Goal: Task Accomplishment & Management: Complete application form

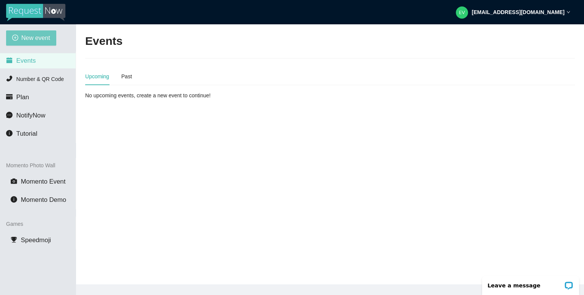
click at [36, 38] on span "New event" at bounding box center [35, 37] width 29 height 9
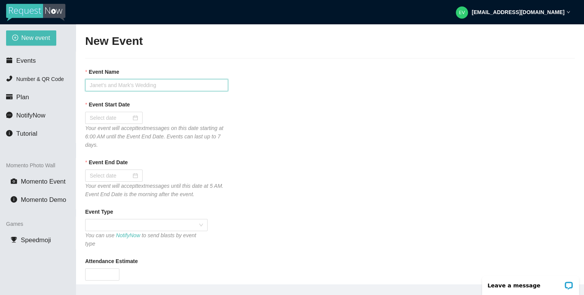
click at [106, 84] on input "Event Name" at bounding box center [156, 85] width 143 height 12
type input "[PERSON_NAME] & [PERSON_NAME] Wedding Reception"
click at [102, 119] on input "Event Start Date" at bounding box center [110, 118] width 41 height 8
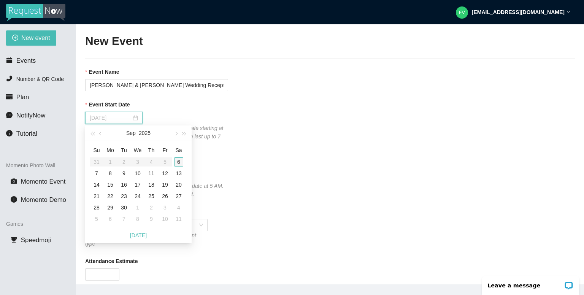
type input "09/06/2025"
click at [178, 160] on div "6" at bounding box center [178, 161] width 9 height 9
type input "09/07/2025"
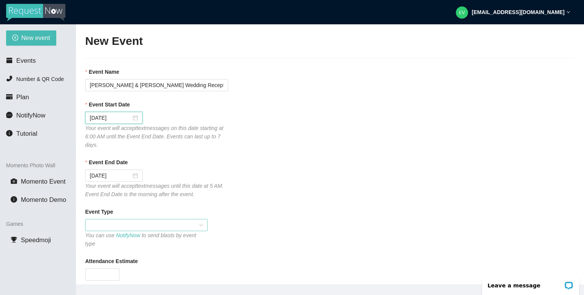
click at [117, 225] on span at bounding box center [146, 224] width 113 height 11
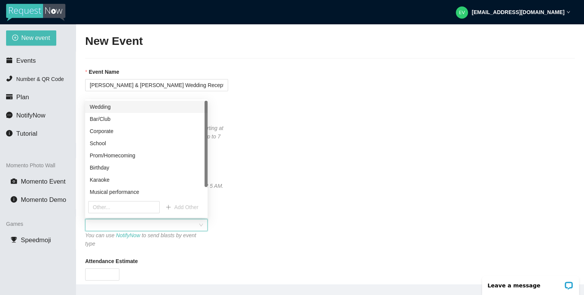
click at [107, 105] on div "Wedding" at bounding box center [146, 107] width 113 height 8
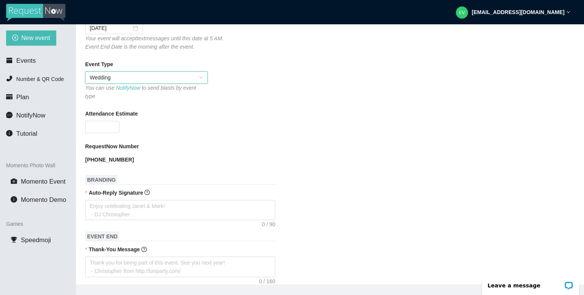
scroll to position [180, 0]
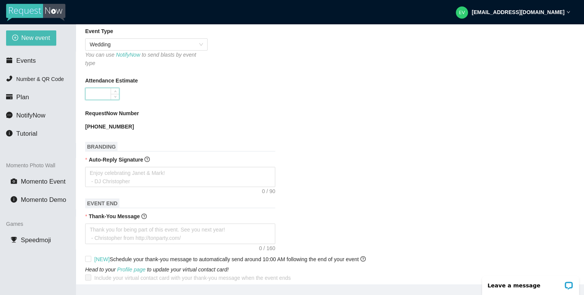
click at [103, 89] on input "Attendance Estimate" at bounding box center [101, 93] width 33 height 11
type input "100"
click at [108, 172] on textarea "Auto-Reply Signature" at bounding box center [180, 177] width 190 height 21
type textarea "T"
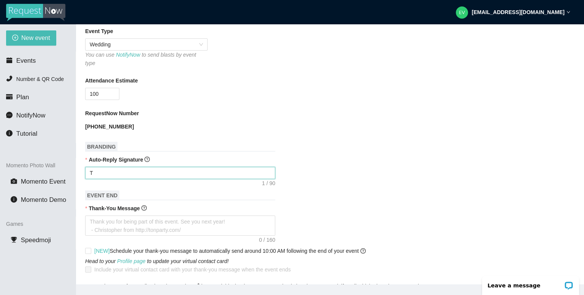
type textarea "Th"
type textarea "Tha"
type textarea "Than"
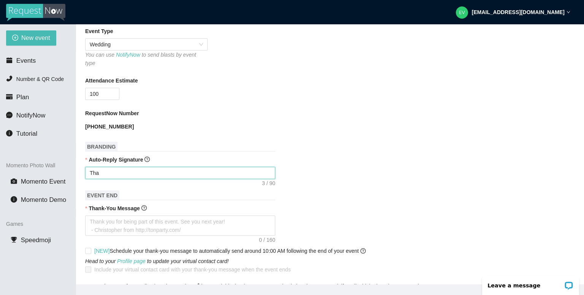
type textarea "Than"
type textarea "Thank"
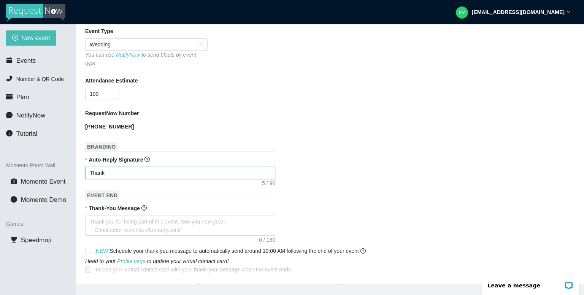
type textarea "Thank y"
type textarea "Thank yo"
type textarea "Thank you"
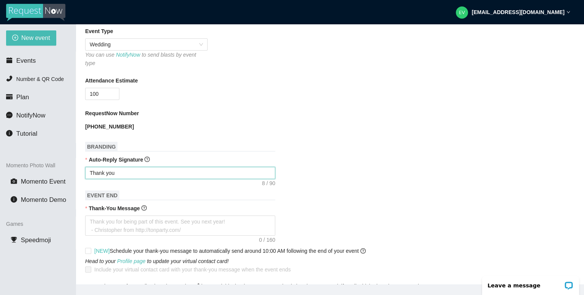
type textarea "Thank you"
type textarea "Thank you f"
type textarea "Thank you fo"
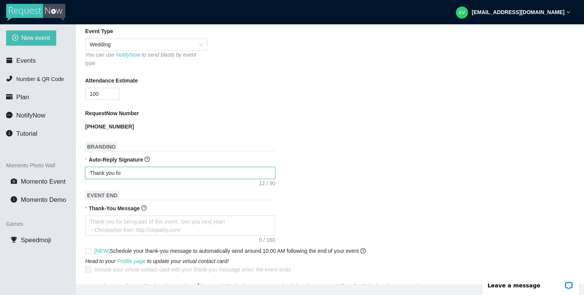
type textarea "Thank you for"
type textarea "Thank you for y"
type textarea "Thank you for yo"
type textarea "Thank you for you"
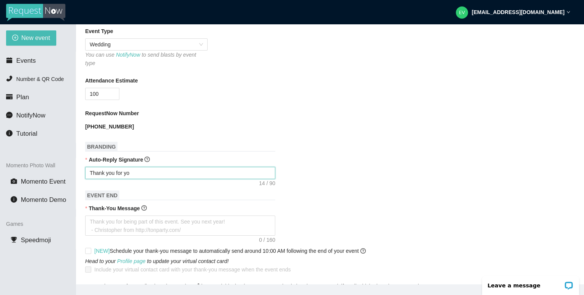
type textarea "Thank you for you"
type textarea "Thank you for your"
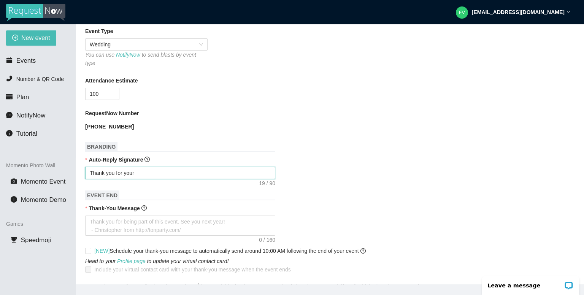
type textarea "Thank you for your r"
type textarea "Thank you for your re"
type textarea "Thank you for your req"
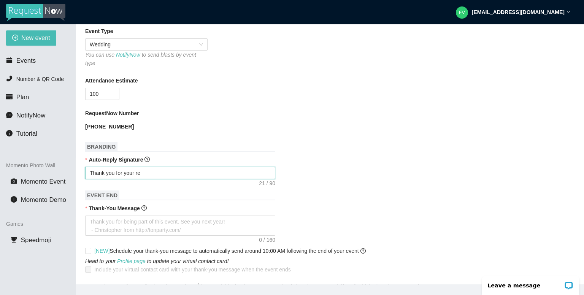
type textarea "Thank you for your req"
type textarea "Thank you for your requ"
type textarea "Thank you for your reque"
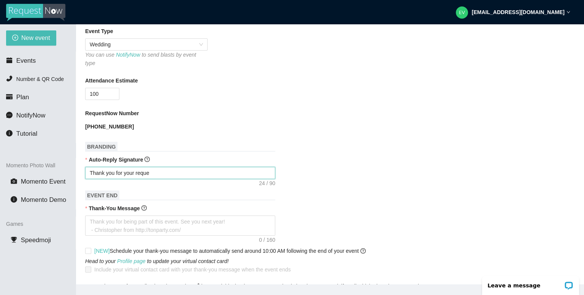
type textarea "Thank you for your reques"
type textarea "Thank you for your request"
type textarea "Thank you for your request."
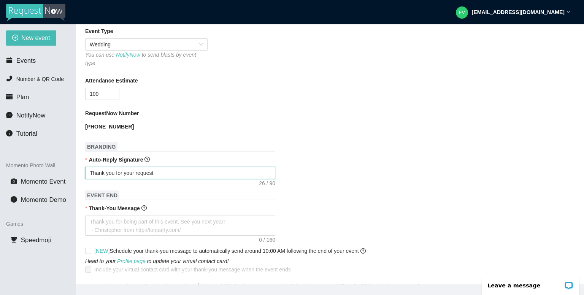
type textarea "Thank you for your request."
type textarea "Thank you for your request. W"
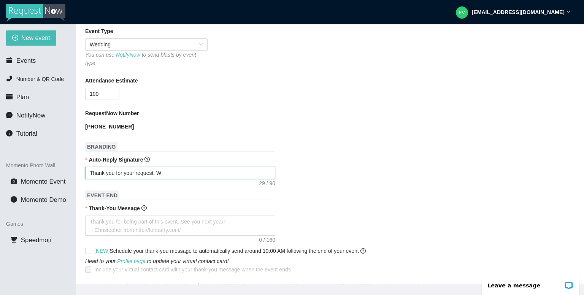
type textarea "Thank you for your request. We"
type textarea "Thank you for your request. We'"
type textarea "Thank you for your request. We'l"
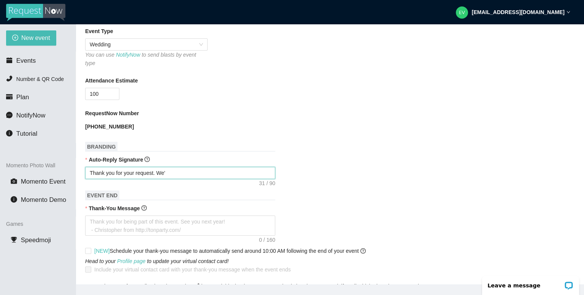
type textarea "Thank you for your request. We'l"
type textarea "Thank you for your request. We'll"
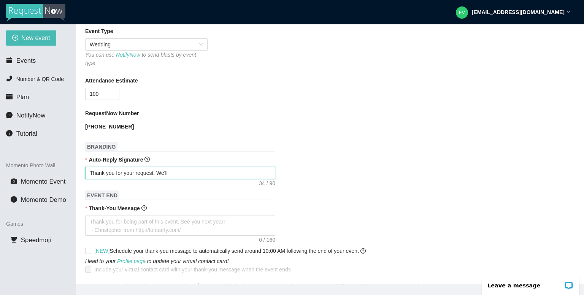
type textarea "Thank you for your request. We'll l"
type textarea "Thank you for your request. We'll lo"
type textarea "Thank you for your request. We'll loo"
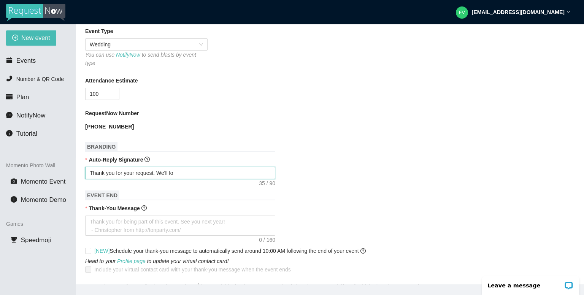
type textarea "Thank you for your request. We'll loo"
type textarea "Thank you for your request. We'll look"
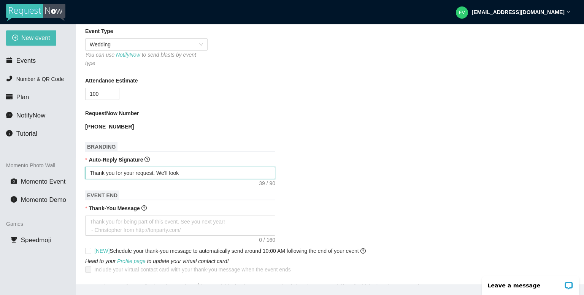
type textarea "Thank you for your request. We'll look t"
type textarea "Thank you for your request. We'll look to"
type textarea "Thank you for your request. We'll look to g"
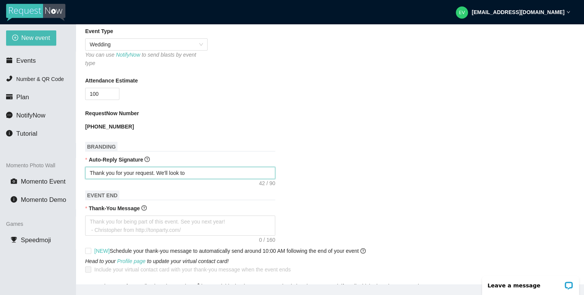
type textarea "Thank you for your request. We'll look to g"
type textarea "Thank you for your request. We'll look to ge"
type textarea "Thank you for your request. We'll look to get"
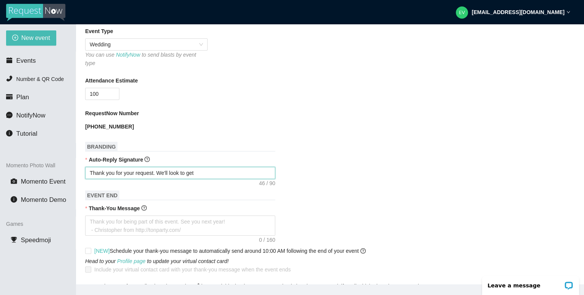
type textarea "Thank you for your request. We'll look to get i"
type textarea "Thank you for your request. We'll look to get it"
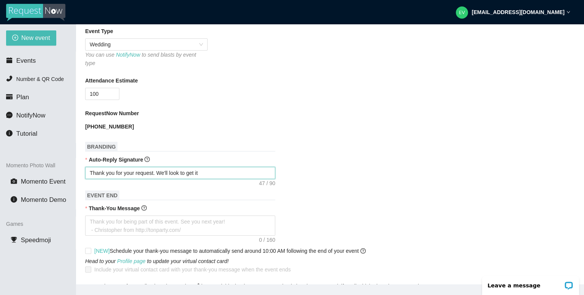
type textarea "Thank you for your request. We'll look to get it"
type textarea "Thank you for your request. We'll look to get it i"
type textarea "Thank you for your request. We'll look to get it in"
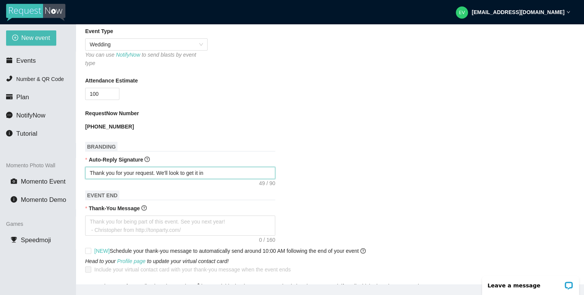
type textarea "Thank you for your request. We'll look to get it in"
type textarea "Thank you for your request. We'll look to get it in w"
type textarea "Thank you for your request. We'll look to get it in wi"
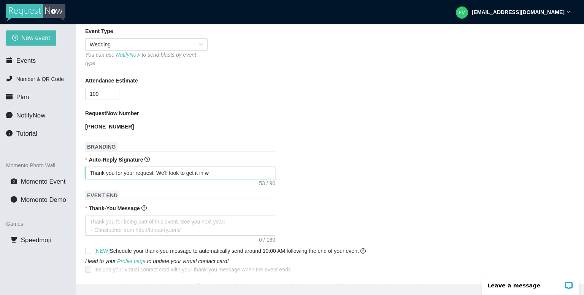
type textarea "Thank you for your request. We'll look to get it in wi"
type textarea "Thank you for your request. We'll look to get it in wit"
type textarea "Thank you for your request. We'll look to get it in with"
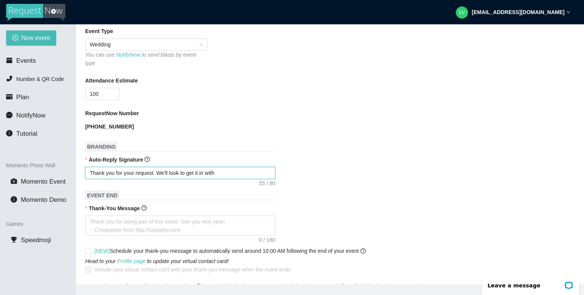
type textarea "Thank you for your request. We'll look to get it in with t"
type textarea "Thank you for your request. We'll look to get it in with th"
type textarea "Thank you for your request. We'll look to get it in with the"
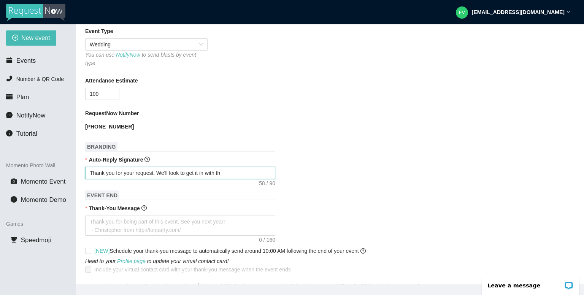
type textarea "Thank you for your request. We'll look to get it in with the"
type textarea "Thank you for your request. We'll look to get it in with the B"
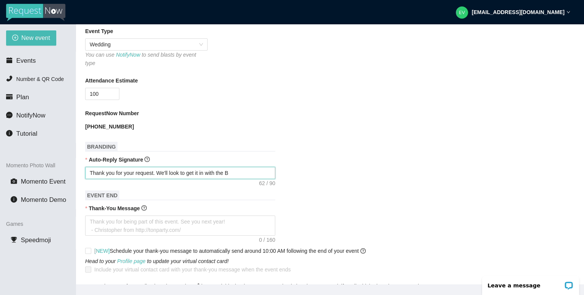
type textarea "Thank you for your request. We'll look to get it in with the Br"
type textarea "Thank you for your request. We'll look to get it in with the Brd"
type textarea "Thank you for your request. We'll look to get it in with the Brde"
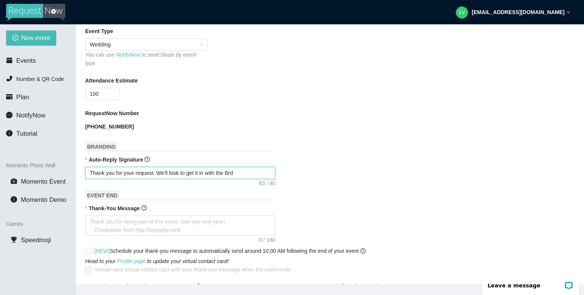
type textarea "Thank you for your request. We'll look to get it in with the Brde"
type textarea "Thank you for your request. We'll look to get it in with the Brde a"
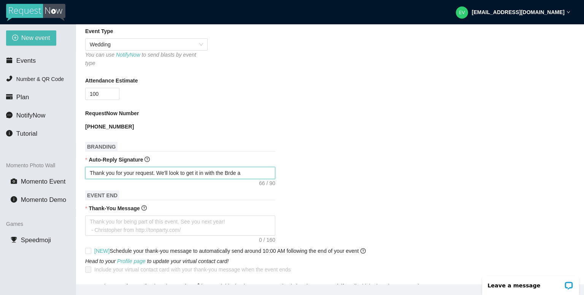
type textarea "Thank you for your request. We'll look to get it in with the Brde an"
type textarea "Thank you for your request. We'll look to get it in with the Brde and"
type textarea "Thank you for your request. We'll look to get it in with the Brde and G"
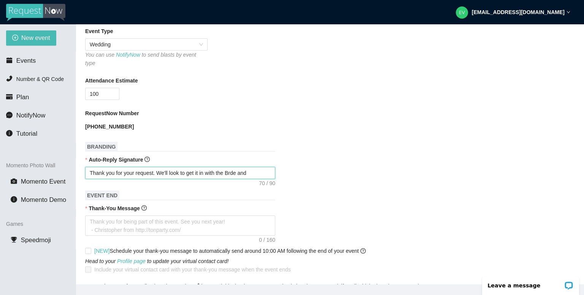
type textarea "Thank you for your request. We'll look to get it in with the Brde and G"
type textarea "Thank you for your request. We'll look to get it in with the Brde and Gr"
type textarea "Thank you for your request. We'll look to get it in with the Brde and Gro"
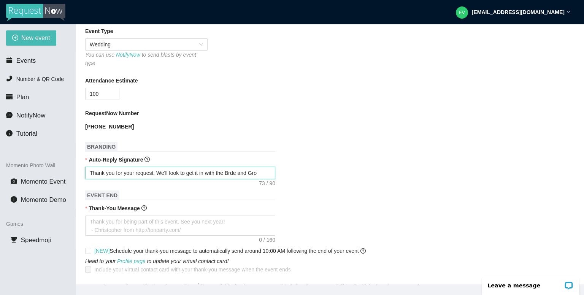
type textarea "Thank you for your request. We'll look to get it in with the Brde and Groo"
type textarea "Thank you for your request. We'll look to get it in with the Brde and Groom"
type textarea "Thank you for your request. We'll look to get it in with the Brde and Groom'"
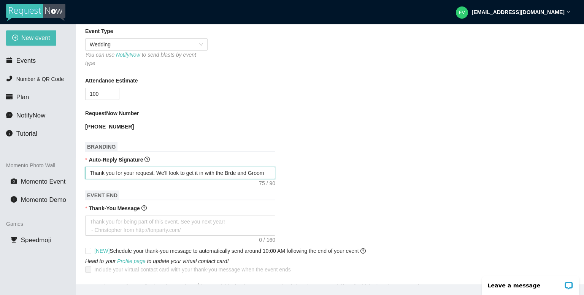
type textarea "Thank you for your request. We'll look to get it in with the Brde and Groom'"
type textarea "Thank you for your request. We'll look to get it in with the Brde and Groom's"
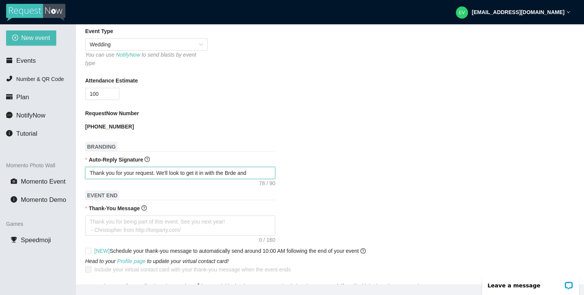
type textarea "Thank you for your request. We'll look to get it in with the Brde and Groom's P"
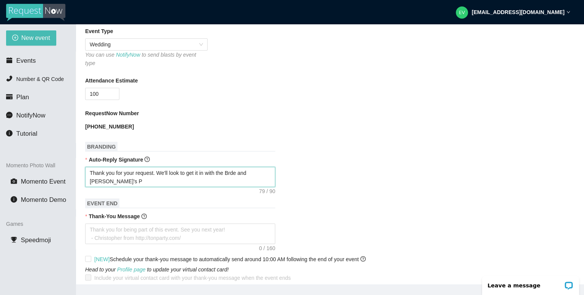
type textarea "Thank you for your request. We'll look to get it in with the Brde and Groom's Pl"
type textarea "Thank you for your request. We'll look to get it in with the Brde and Groom's P…"
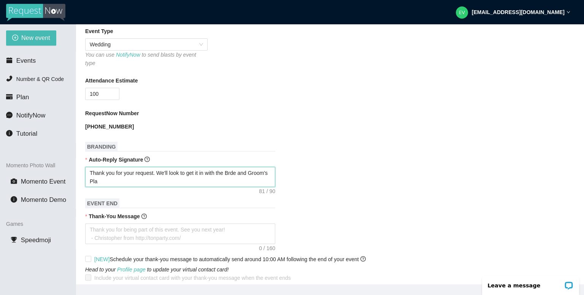
type textarea "Thank you for your request. We'll look to get it in with the Brde and Groom's P…"
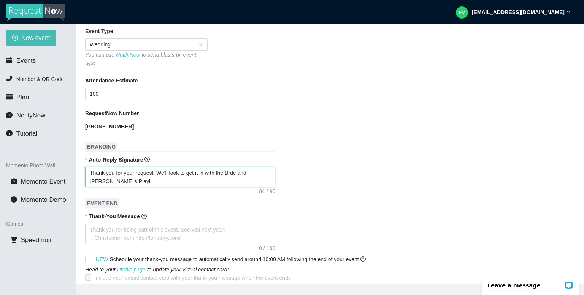
type textarea "Thank you for your request. We'll look to get it in with the Brde and Groom's P…"
click at [207, 167] on textarea "Thank you for your request. We'll look to get it in with the Brde and Groom's P…" at bounding box center [180, 177] width 190 height 21
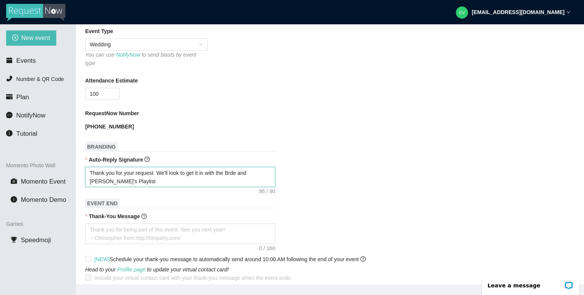
type textarea "Thank you for your request. We'll look to get it in qwith the Brde and Groom's …"
type textarea "Thank you for your request. We'll look to get it in quwith the Brde and Groom's…"
type textarea "Thank you for your request. We'll look to get it in quewith the Brde and Groom'…"
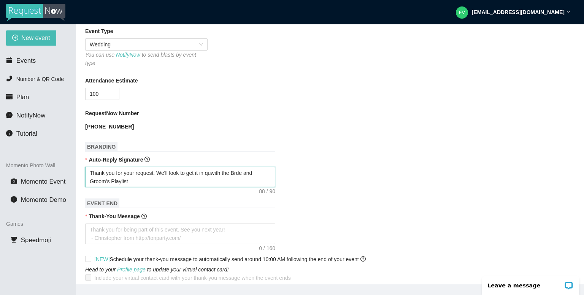
type textarea "Thank you for your request. We'll look to get it in quewith the Brde and Groom'…"
type textarea "Thank you for your request. We'll look to get it in que with the Brde and Groom…"
click at [240, 167] on textarea "Thank you for your request. We'll look to get it in que with the Brde and Groom…" at bounding box center [180, 177] width 190 height 21
click at [242, 168] on textarea "Thank you for your request. We'll look to get it in que with the Brde and Groom…" at bounding box center [180, 177] width 190 height 21
click at [242, 167] on textarea "Thank you for your request. We'll look to get it in que with the Brde and Groom…" at bounding box center [180, 177] width 190 height 21
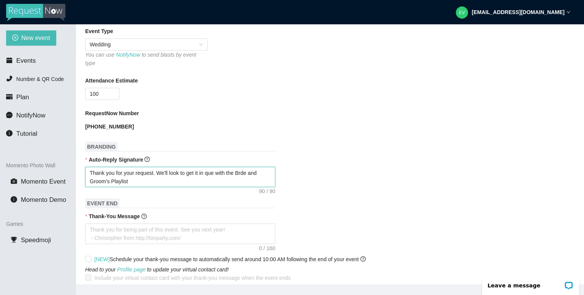
type textarea "Thank you for your request. We'll look to get it in que with the Brde and Groom…"
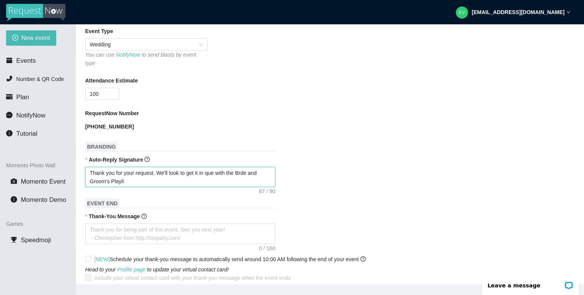
type textarea "Thank you for your request. We'll look to get it in que with the Brde and Groom…"
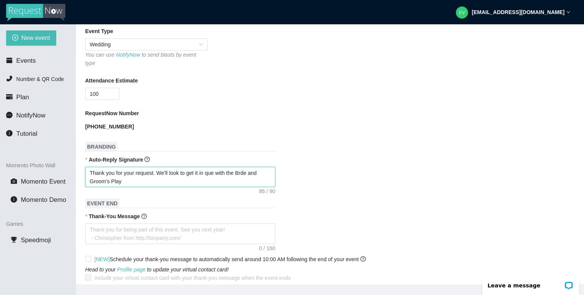
type textarea "Thank you for your request. We'll look to get it in que with the Brde and Groom…"
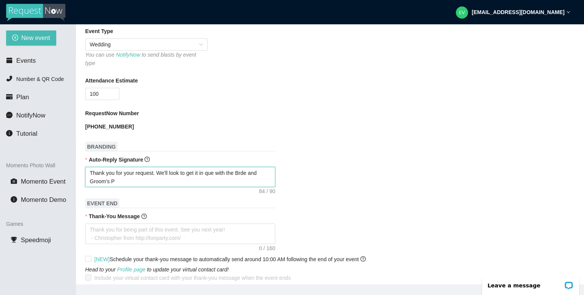
type textarea "Thank you for your request. We'll look to get it in que with the Brde and Groom…"
type textarea "Thank you for your request. We'll look to get it in que with the Brde and Groom'"
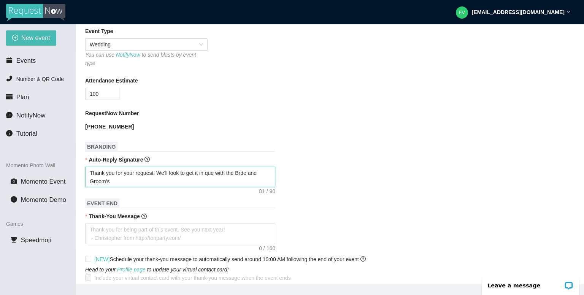
type textarea "Thank you for your request. We'll look to get it in que with the Brde and Groom'"
type textarea "Thank you for your request. We'll look to get it in que with the Brde and Groom"
type textarea "Thank you for your request. We'll look to get it in que with the Brde and Groo"
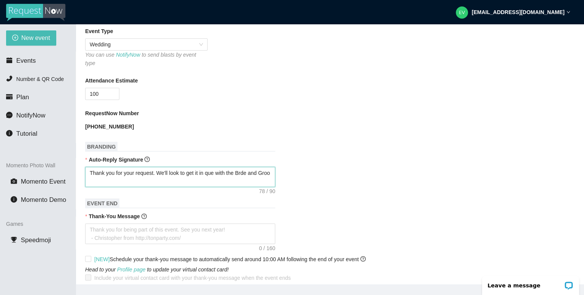
click at [244, 167] on textarea "Thank you for your request. We'll look to get it in que with the Brde and Groo" at bounding box center [180, 177] width 190 height 21
click at [243, 167] on textarea "Thank you for your request. We'll look to get it in que with the Brde and Groo" at bounding box center [180, 177] width 190 height 21
type textarea "Thank you for your request. We'll look to get it in que with the Bride and Groo"
drag, startPoint x: 250, startPoint y: 168, endPoint x: 262, endPoint y: 167, distance: 12.6
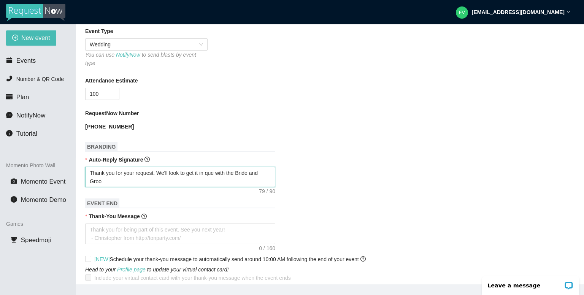
click at [262, 167] on textarea "Thank you for your request. We'll look to get it in que with the Bride and Groo" at bounding box center [180, 177] width 190 height 21
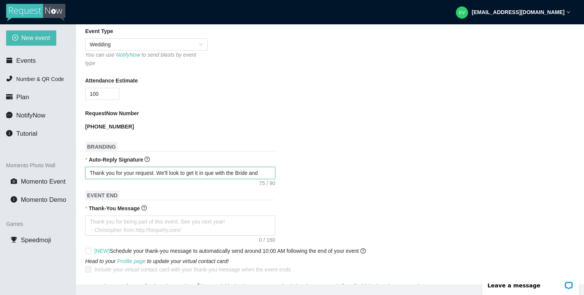
type textarea "Thank you for your request. We'll look to get it in que with the Bride Groo"
type textarea "Thank you for your request. We'll look to get it in que with the BrideGroo"
click at [265, 167] on textarea "Thank you for your request. We'll look to get it in que with the Bride/Groo" at bounding box center [180, 173] width 190 height 12
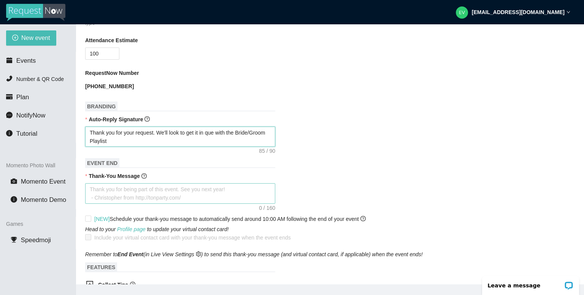
scroll to position [228, 0]
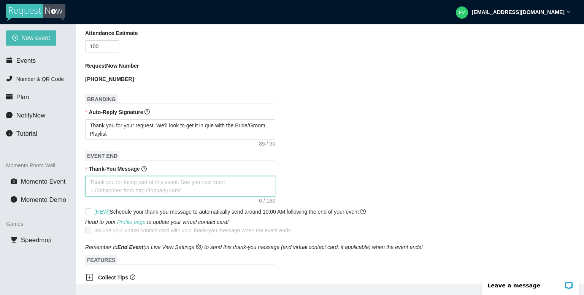
drag, startPoint x: 146, startPoint y: 179, endPoint x: 111, endPoint y: 176, distance: 34.8
click at [111, 176] on textarea "Thank-You Message" at bounding box center [180, 186] width 190 height 21
click at [225, 180] on textarea "Thank you for being apart of Ron's and Lindsey's Wedding. We hope you enjoyed" at bounding box center [180, 186] width 190 height 21
click at [225, 177] on textarea "Thank you for being apart of Ron's and Lindsey's Wedding. We hope you enjoyed" at bounding box center [180, 186] width 190 height 21
click at [147, 184] on textarea "Thank you for being apart of Ron's and Lindsey's Wedding Reception. We hope you…" at bounding box center [180, 186] width 190 height 21
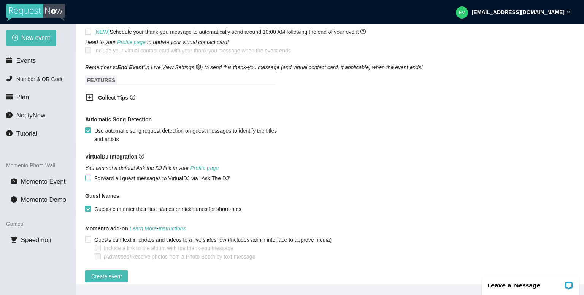
scroll to position [423, 0]
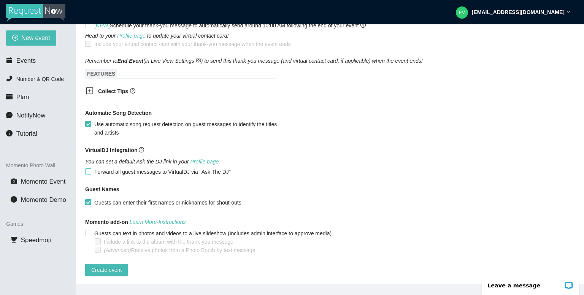
click at [87, 168] on input "Forward all guest messages to VirtualDJ via "Ask The DJ"" at bounding box center [87, 170] width 5 height 5
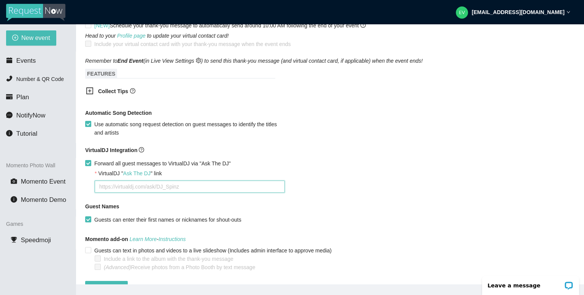
click at [128, 180] on textarea "VirtualDJ " Ask The DJ " link" at bounding box center [190, 186] width 190 height 12
click at [127, 181] on textarea "VirtualDJ " Ask The DJ " link" at bounding box center [190, 186] width 190 height 12
paste textarea "https://virtualdj.com/ask/Mobile__DJ"
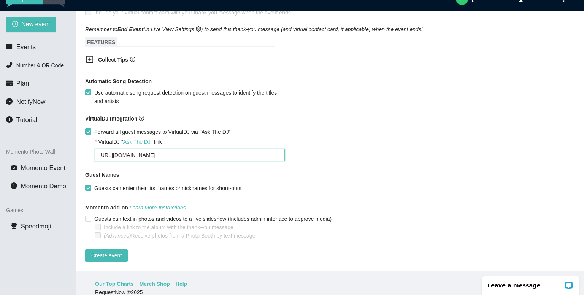
scroll to position [24, 0]
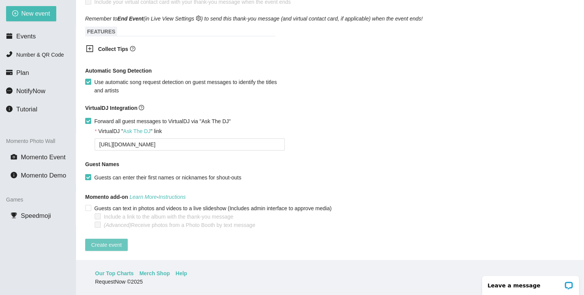
click at [104, 241] on span "Create event" at bounding box center [106, 245] width 30 height 8
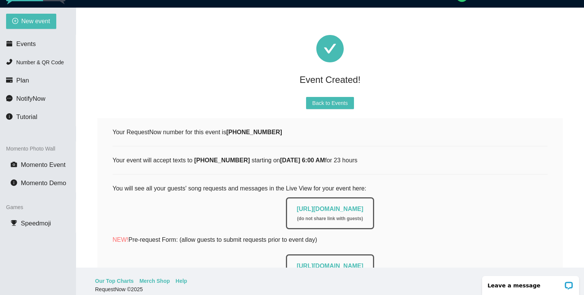
scroll to position [15, 0]
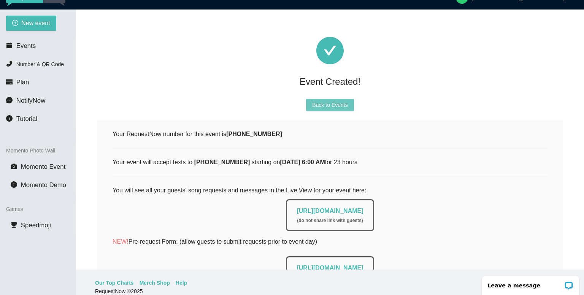
click at [324, 106] on span "Back to Events" at bounding box center [329, 105] width 35 height 8
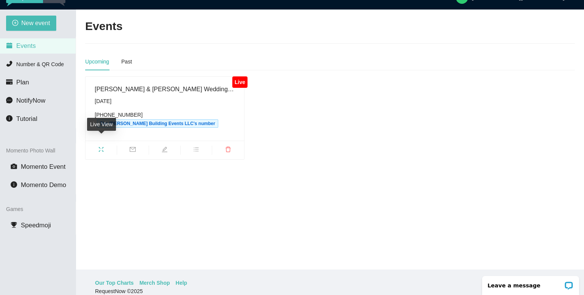
click at [101, 146] on icon "fullscreen" at bounding box center [101, 149] width 6 height 6
